Goal: Task Accomplishment & Management: Complete application form

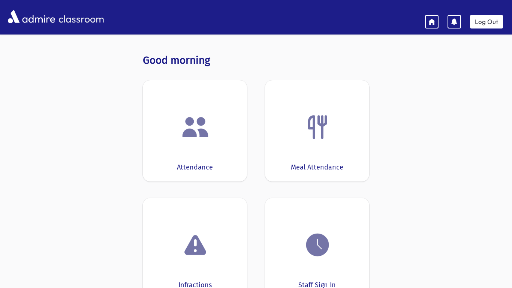
click at [229, 128] on div at bounding box center [194, 127] width 81 height 28
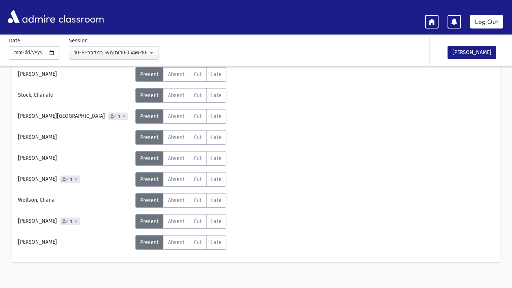
scroll to position [483, 0]
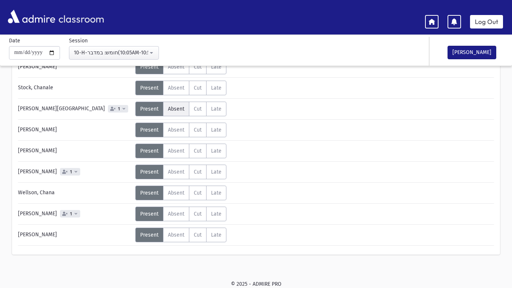
click at [172, 110] on span "Absent" at bounding box center [176, 109] width 16 height 6
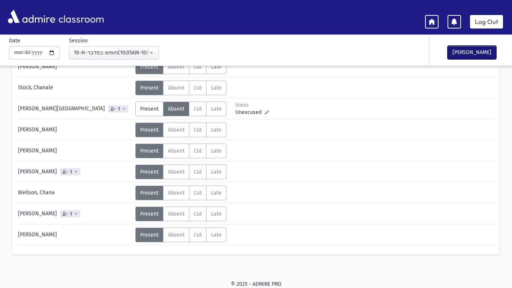
click at [458, 52] on button "[PERSON_NAME]" at bounding box center [471, 52] width 49 height 13
drag, startPoint x: 497, startPoint y: 19, endPoint x: 448, endPoint y: 84, distance: 81.2
click at [500, 19] on link "Log Out" at bounding box center [486, 21] width 33 height 13
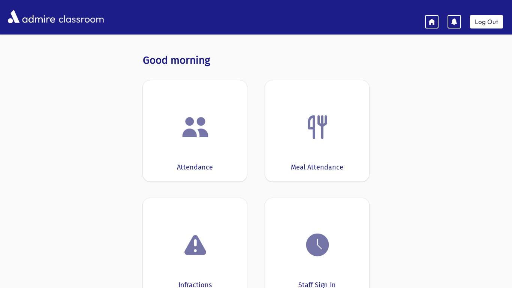
click at [177, 174] on div "Attendance" at bounding box center [195, 130] width 104 height 101
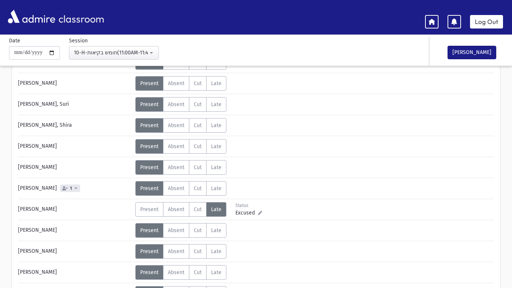
scroll to position [195, 0]
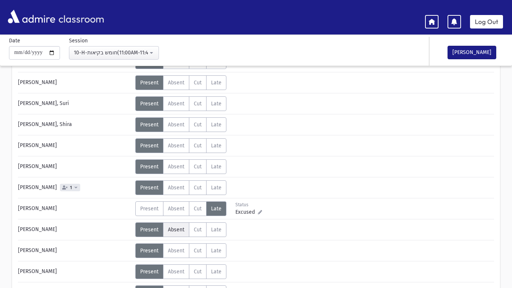
click at [181, 229] on span "Absent" at bounding box center [176, 229] width 16 height 6
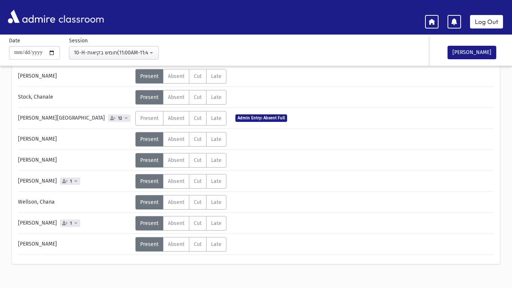
scroll to position [472, 0]
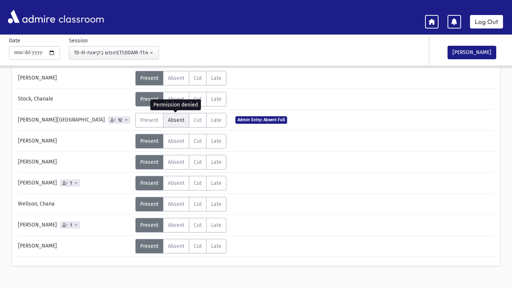
click at [185, 120] on label "Absent A" at bounding box center [176, 120] width 26 height 15
click at [181, 120] on span "Absent" at bounding box center [176, 120] width 16 height 6
click at [172, 205] on span "Absent" at bounding box center [176, 204] width 16 height 6
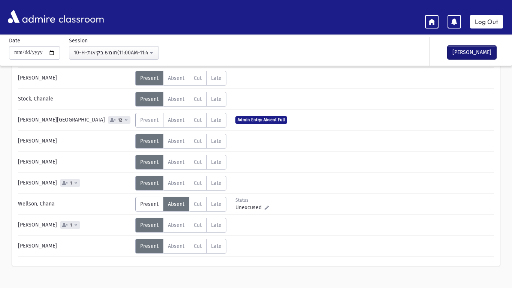
click at [467, 50] on button "[PERSON_NAME]" at bounding box center [471, 52] width 49 height 13
click at [474, 19] on link "Log Out" at bounding box center [486, 21] width 33 height 13
